Goal: Information Seeking & Learning: Find specific fact

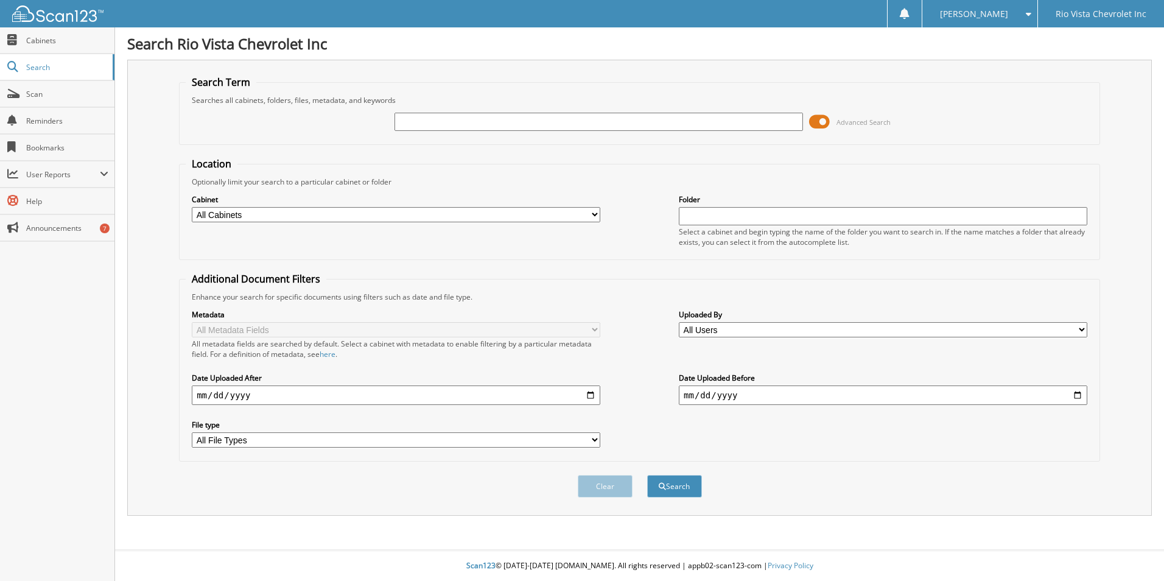
click at [446, 124] on input "text" at bounding box center [599, 122] width 409 height 18
type input "[US_VEHICLE_IDENTIFICATION_NUMBER]"
click at [677, 485] on button "Search" at bounding box center [674, 486] width 55 height 23
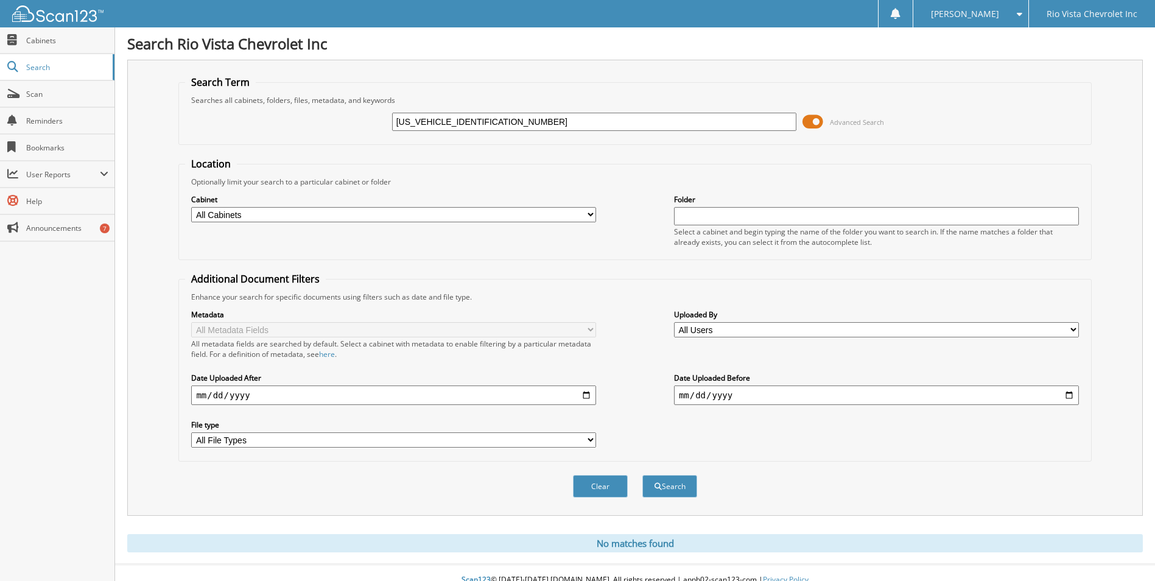
click at [502, 122] on input "[US_VEHICLE_IDENTIFICATION_NUMBER]" at bounding box center [594, 122] width 405 height 18
type input "605620"
click at [670, 487] on button "Search" at bounding box center [669, 486] width 55 height 23
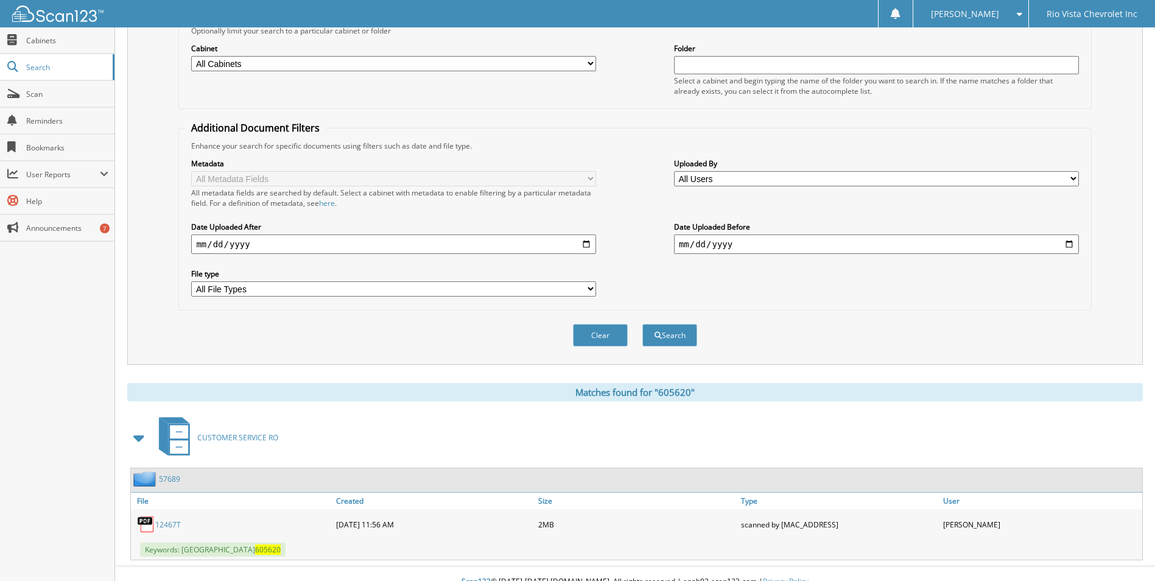
scroll to position [167, 0]
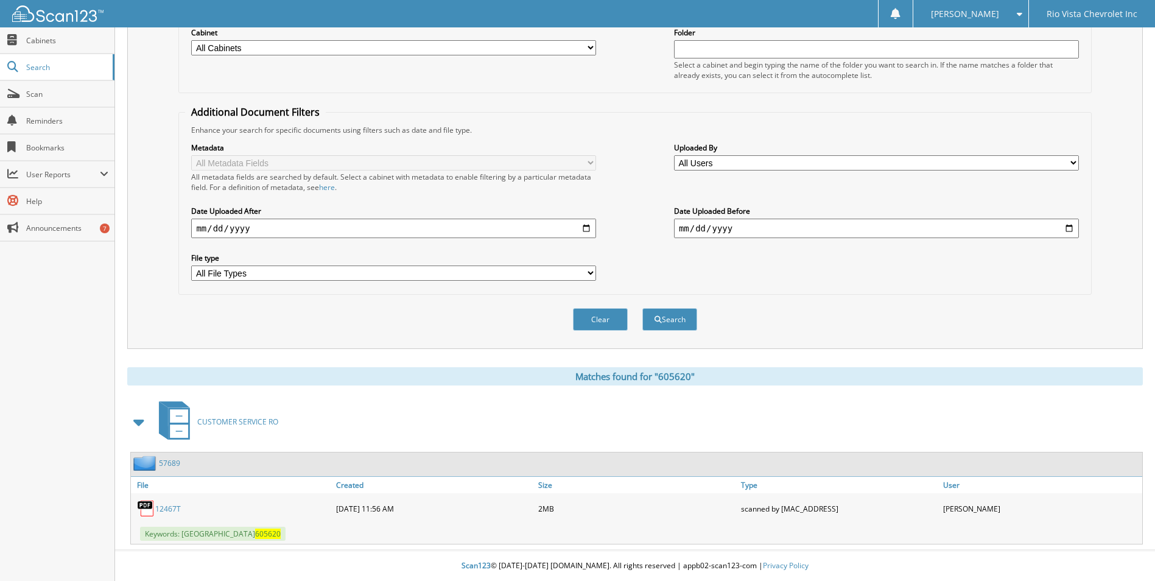
click at [164, 508] on link "12467T" at bounding box center [168, 509] width 26 height 10
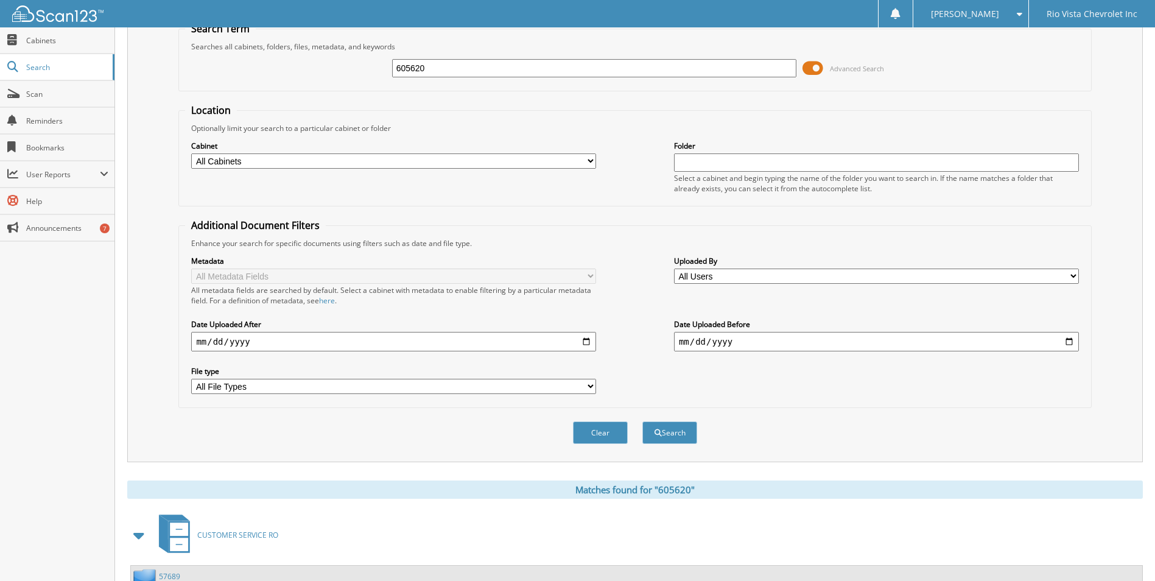
scroll to position [0, 0]
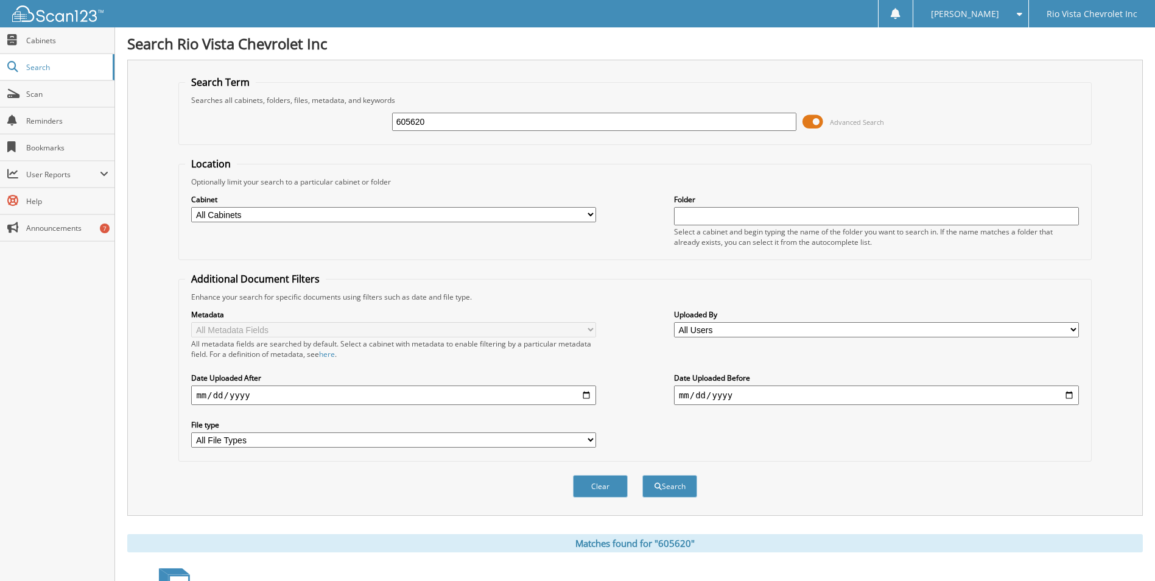
click at [1021, 13] on span at bounding box center [1017, 14] width 12 height 9
click at [1005, 58] on link "Logout" at bounding box center [970, 59] width 115 height 21
